Goal: Navigation & Orientation: Find specific page/section

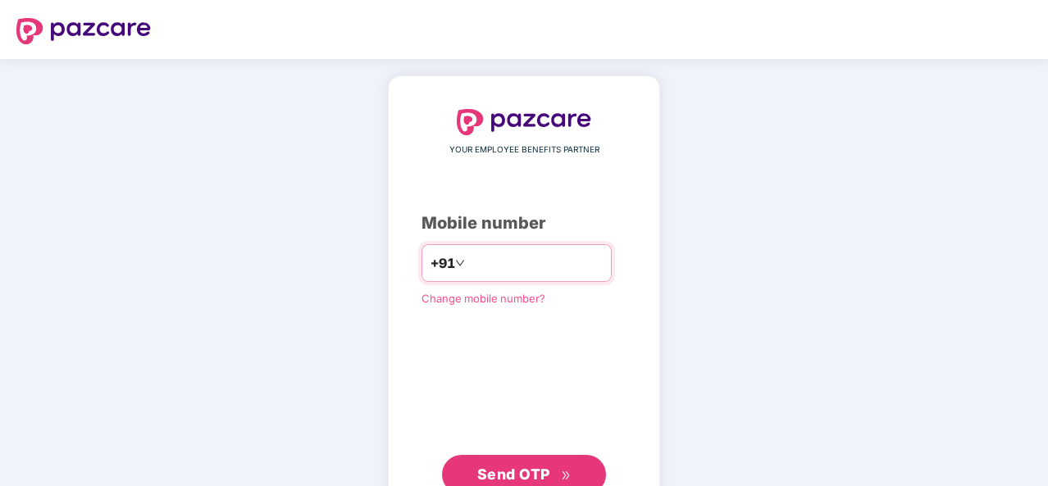
click at [523, 264] on input "number" at bounding box center [535, 263] width 135 height 26
type input "**********"
click at [532, 464] on span "Send OTP" at bounding box center [524, 475] width 94 height 23
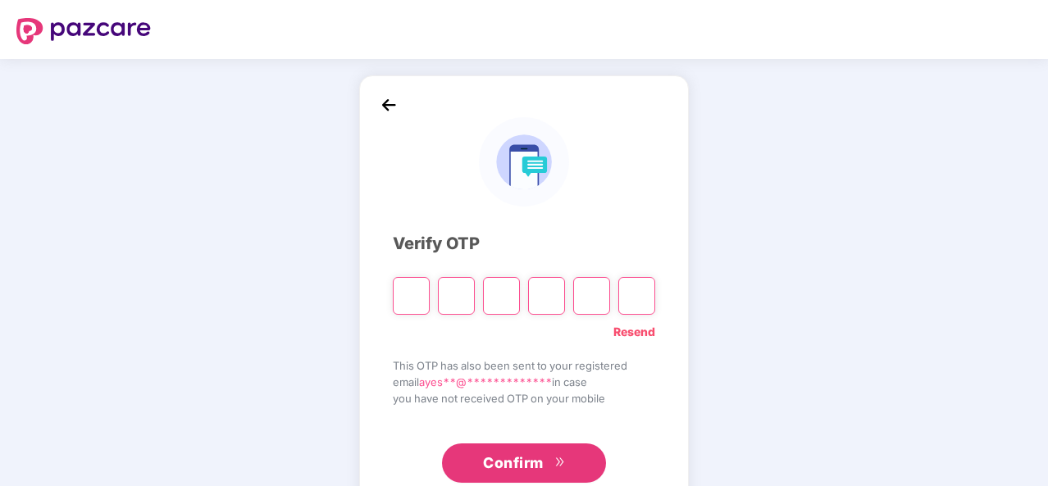
paste input "*"
type input "*"
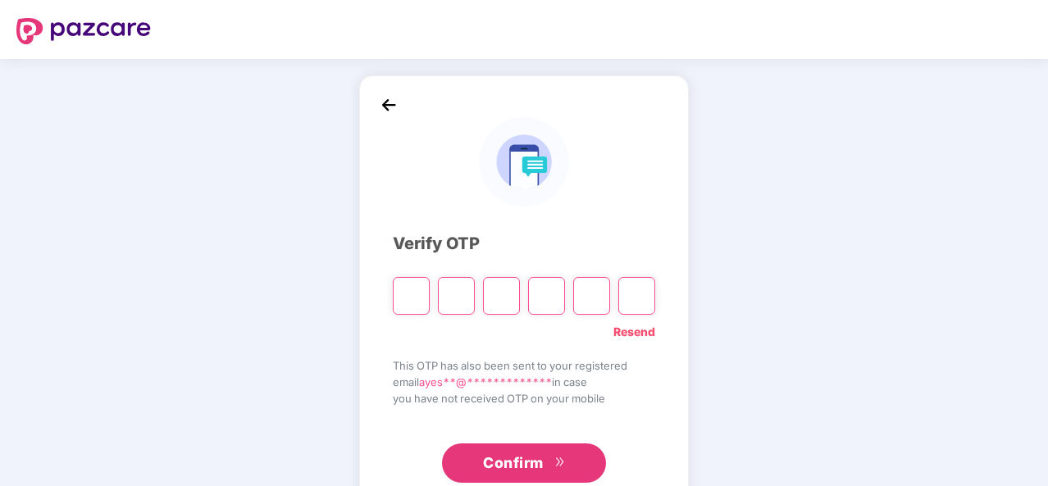
type input "*"
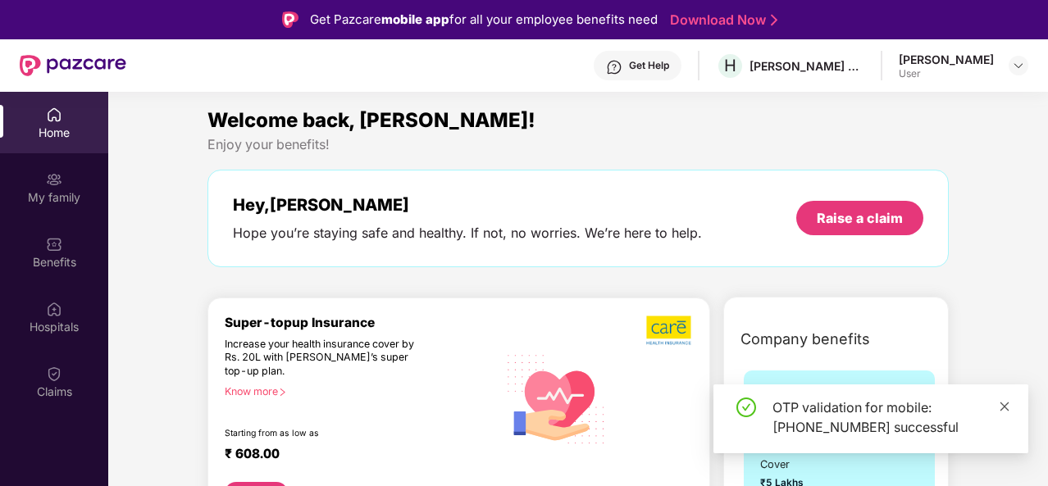
click at [1006, 409] on icon "close" at bounding box center [1005, 406] width 9 height 9
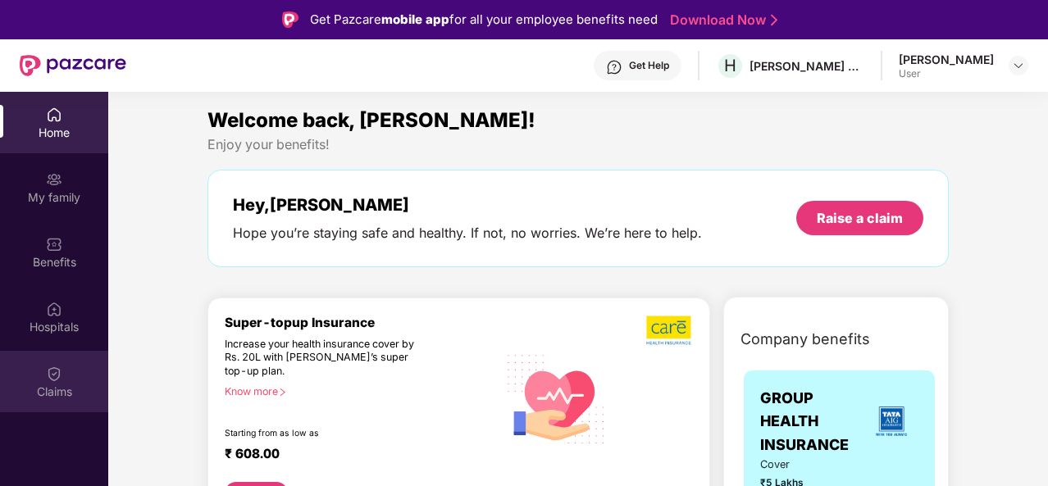
click at [59, 390] on div "Claims" at bounding box center [54, 392] width 108 height 16
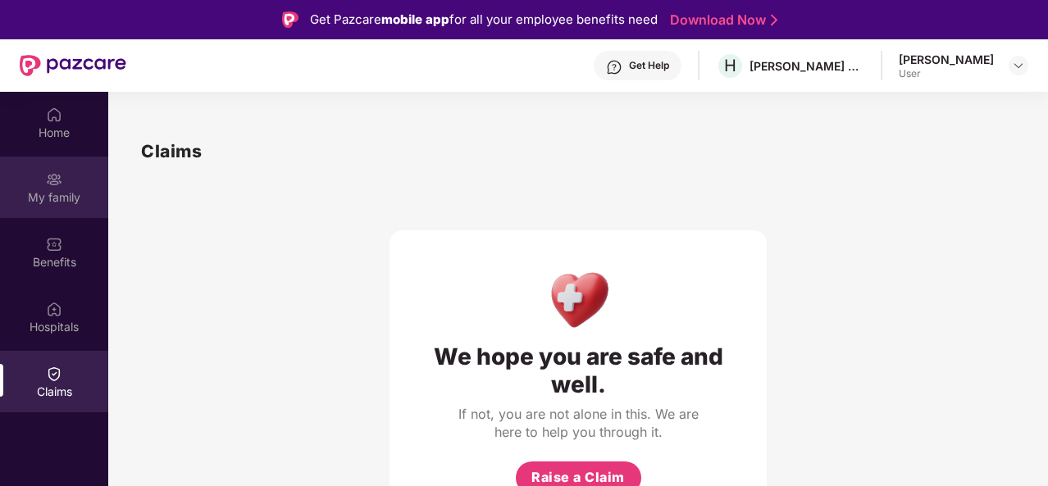
click at [57, 198] on div "My family" at bounding box center [54, 198] width 108 height 16
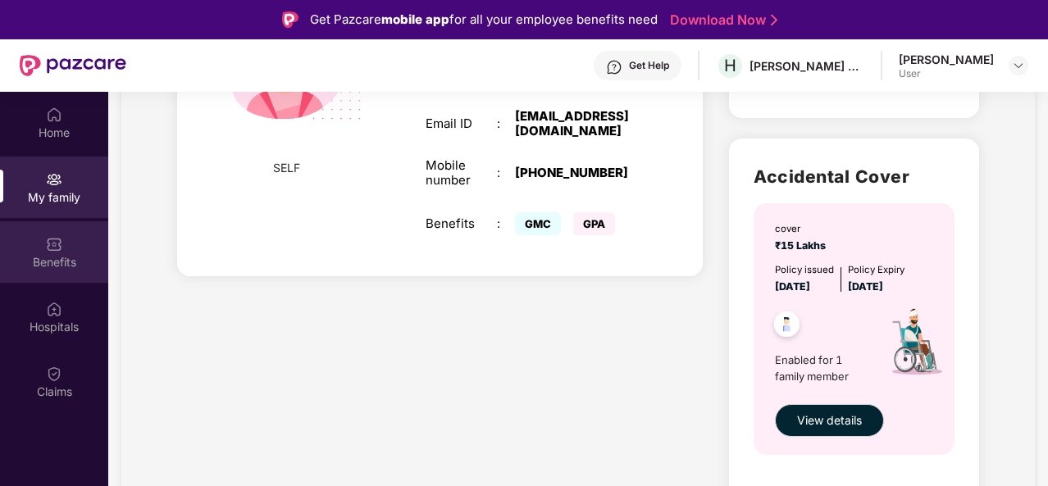
click at [95, 250] on div "Benefits" at bounding box center [54, 253] width 108 height 62
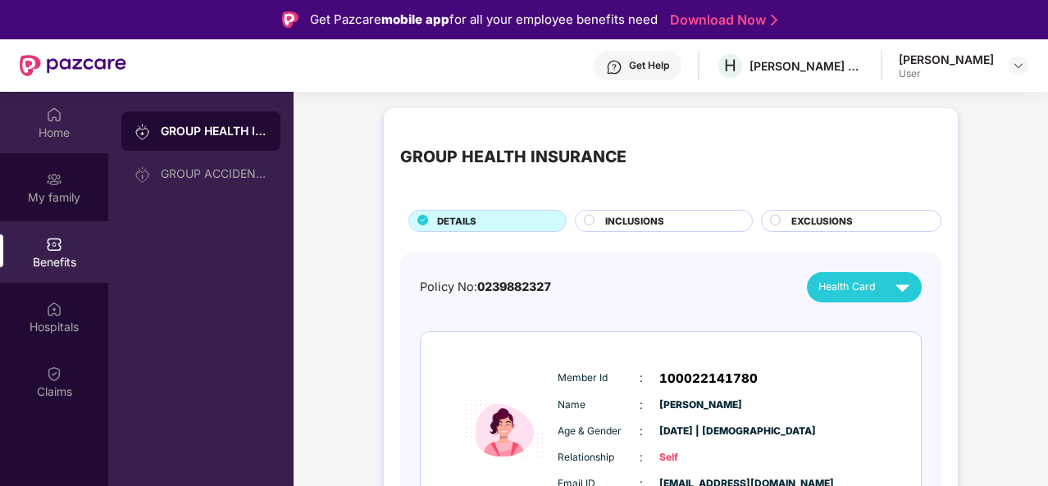
click at [74, 130] on div "Home" at bounding box center [54, 133] width 108 height 16
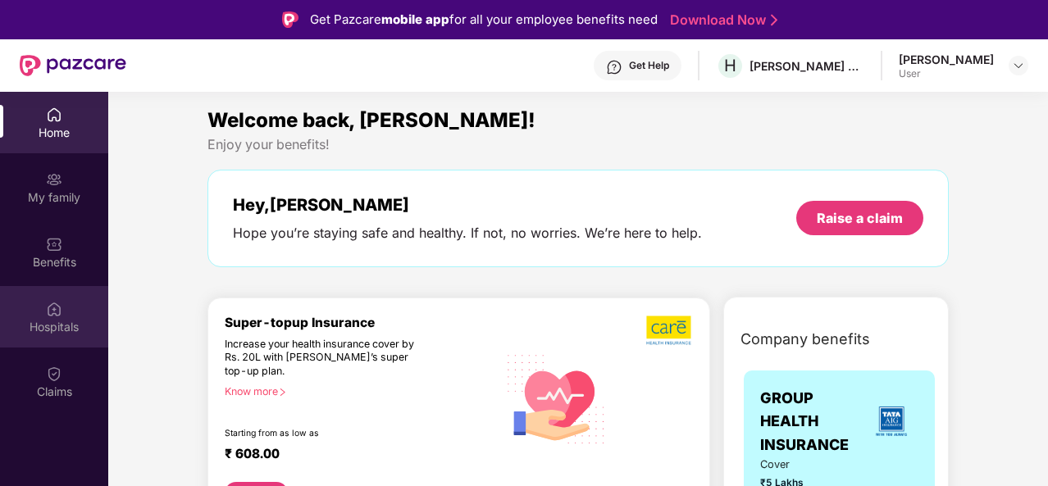
click at [58, 319] on div "Hospitals" at bounding box center [54, 327] width 108 height 16
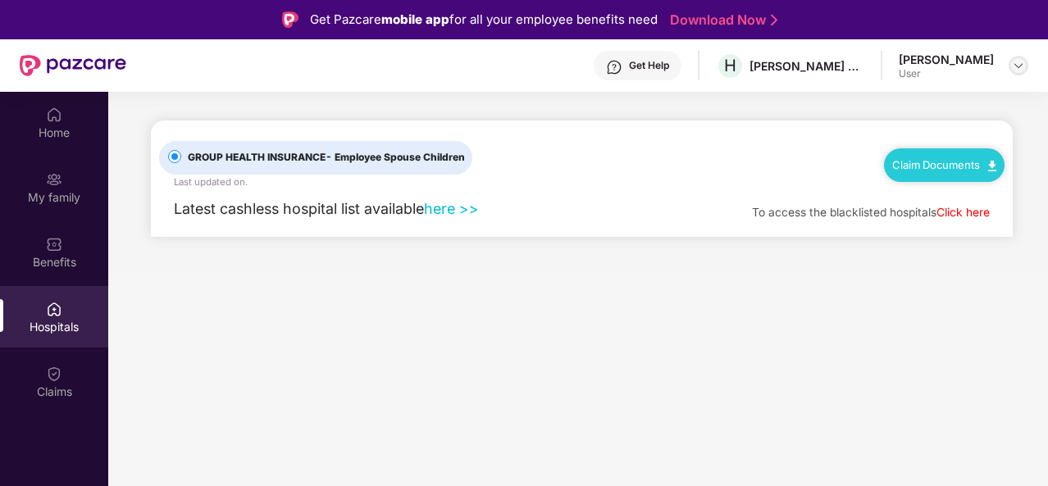
click at [1020, 65] on img at bounding box center [1018, 65] width 13 height 13
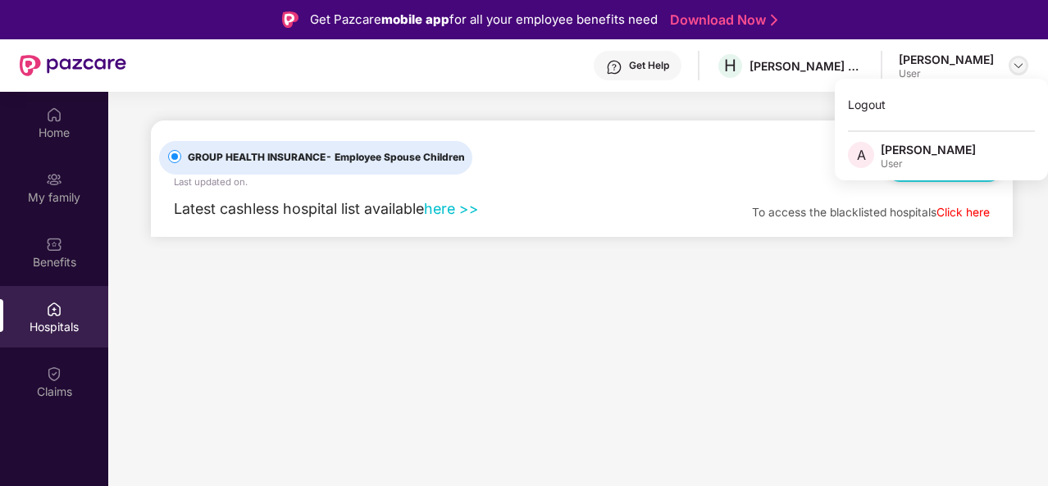
click at [1020, 65] on img at bounding box center [1018, 65] width 13 height 13
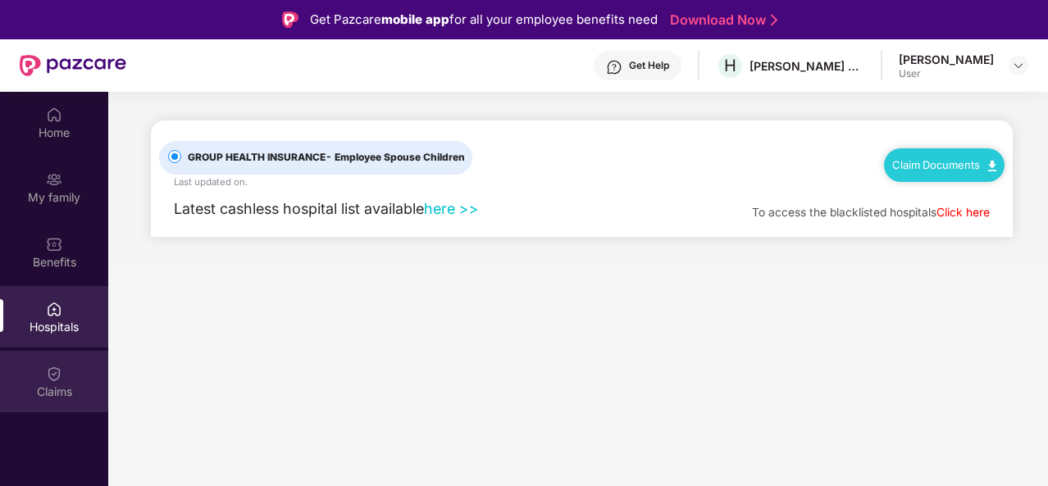
click at [53, 373] on img at bounding box center [54, 374] width 16 height 16
